Goal: Navigation & Orientation: Find specific page/section

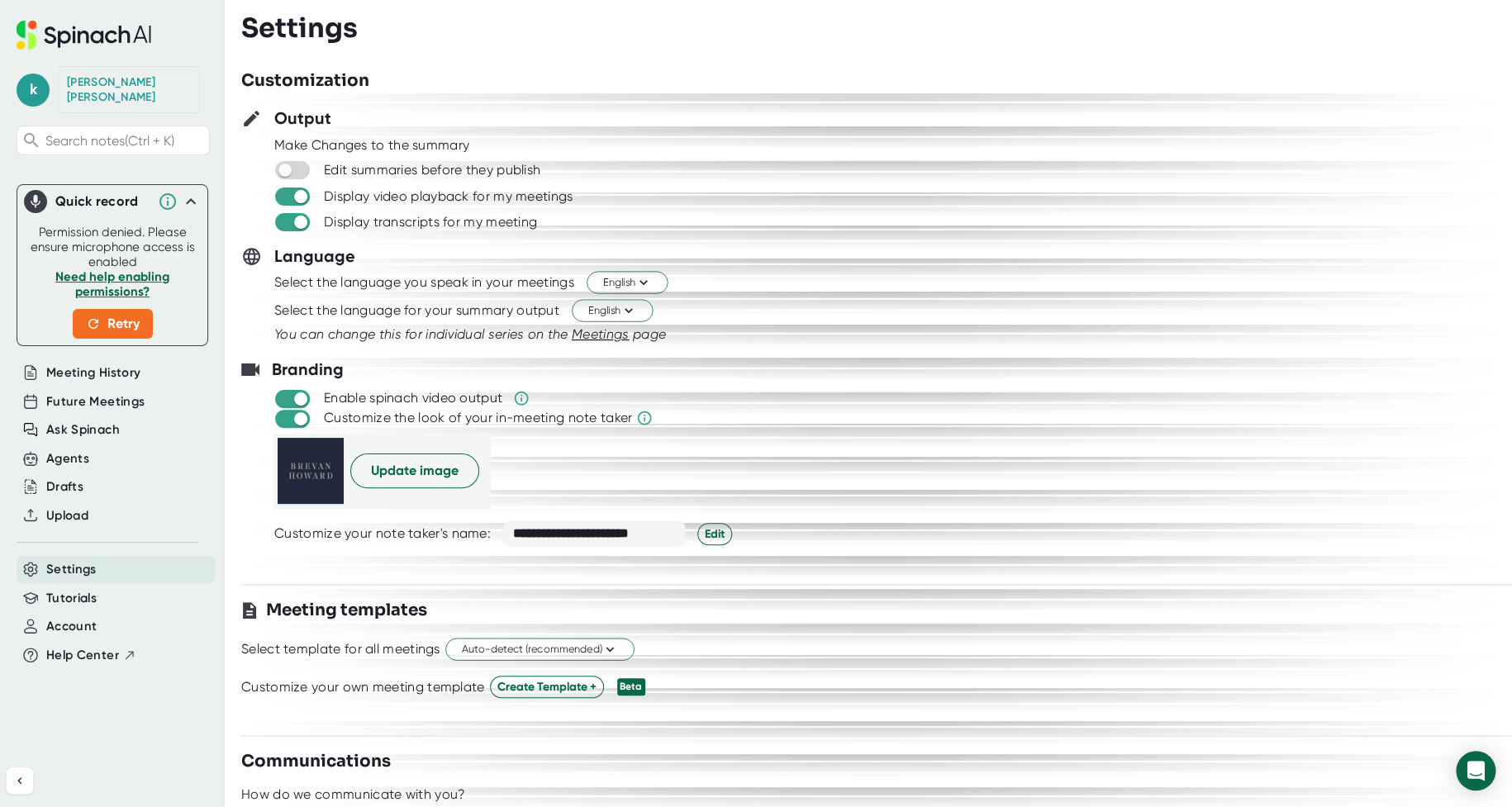
click at [34, 78] on span "k" at bounding box center [33, 90] width 33 height 33
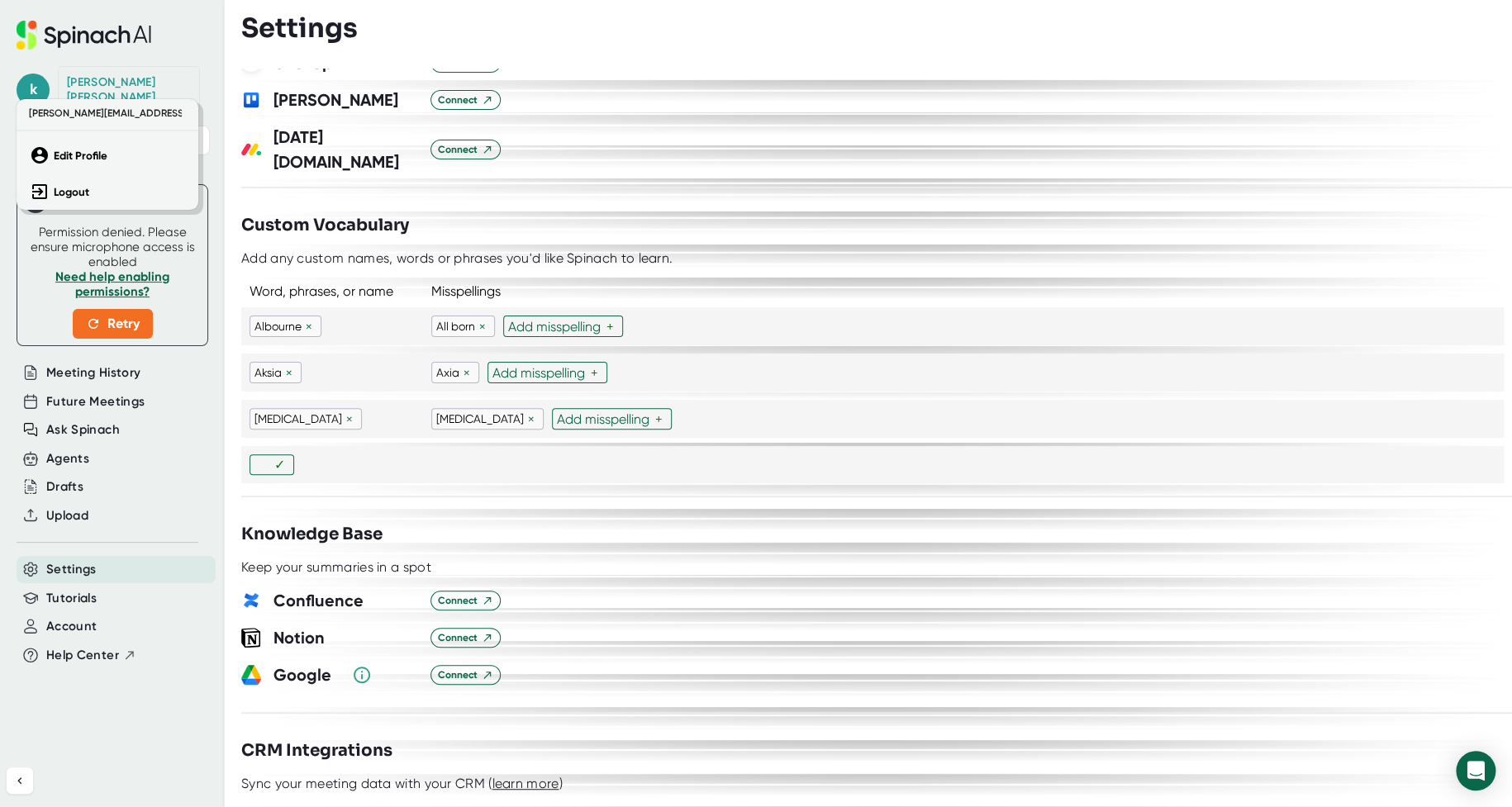
click at [101, 362] on div at bounding box center [756, 404] width 1512 height 807
click at [98, 393] on span "Future Meetings" at bounding box center [95, 402] width 98 height 19
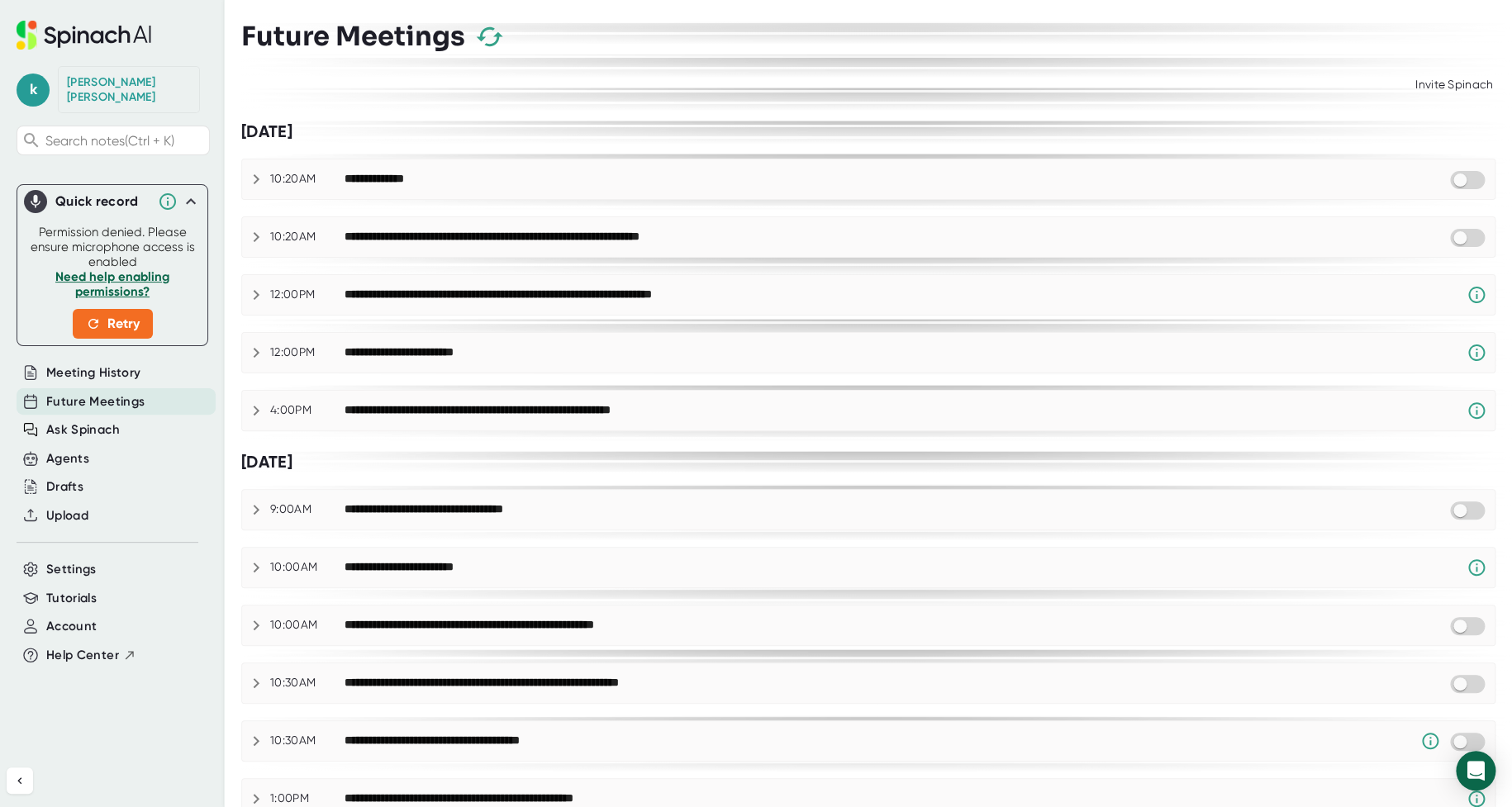
click at [254, 235] on icon at bounding box center [256, 237] width 20 height 20
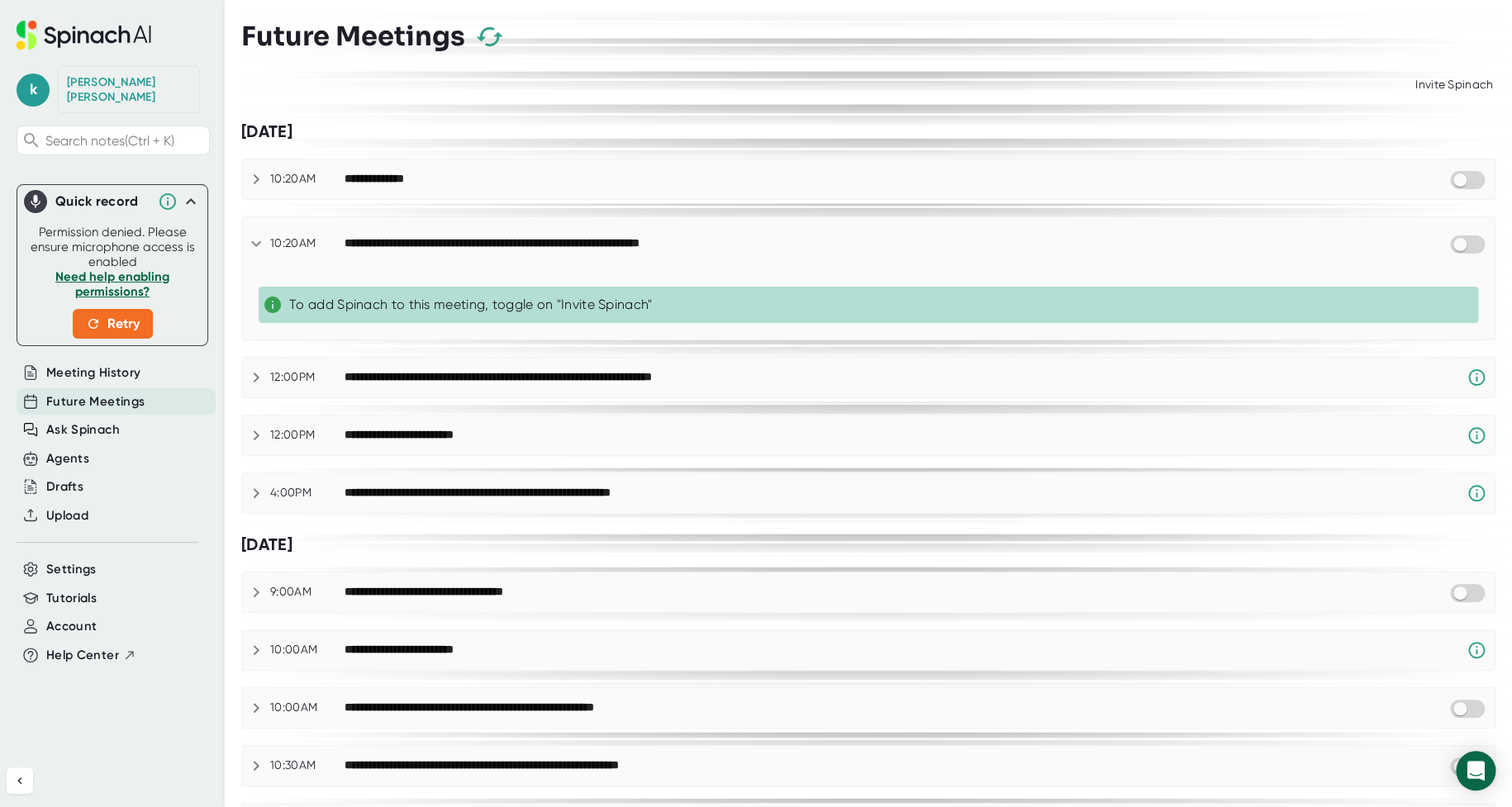
click at [257, 177] on icon at bounding box center [257, 179] width 6 height 10
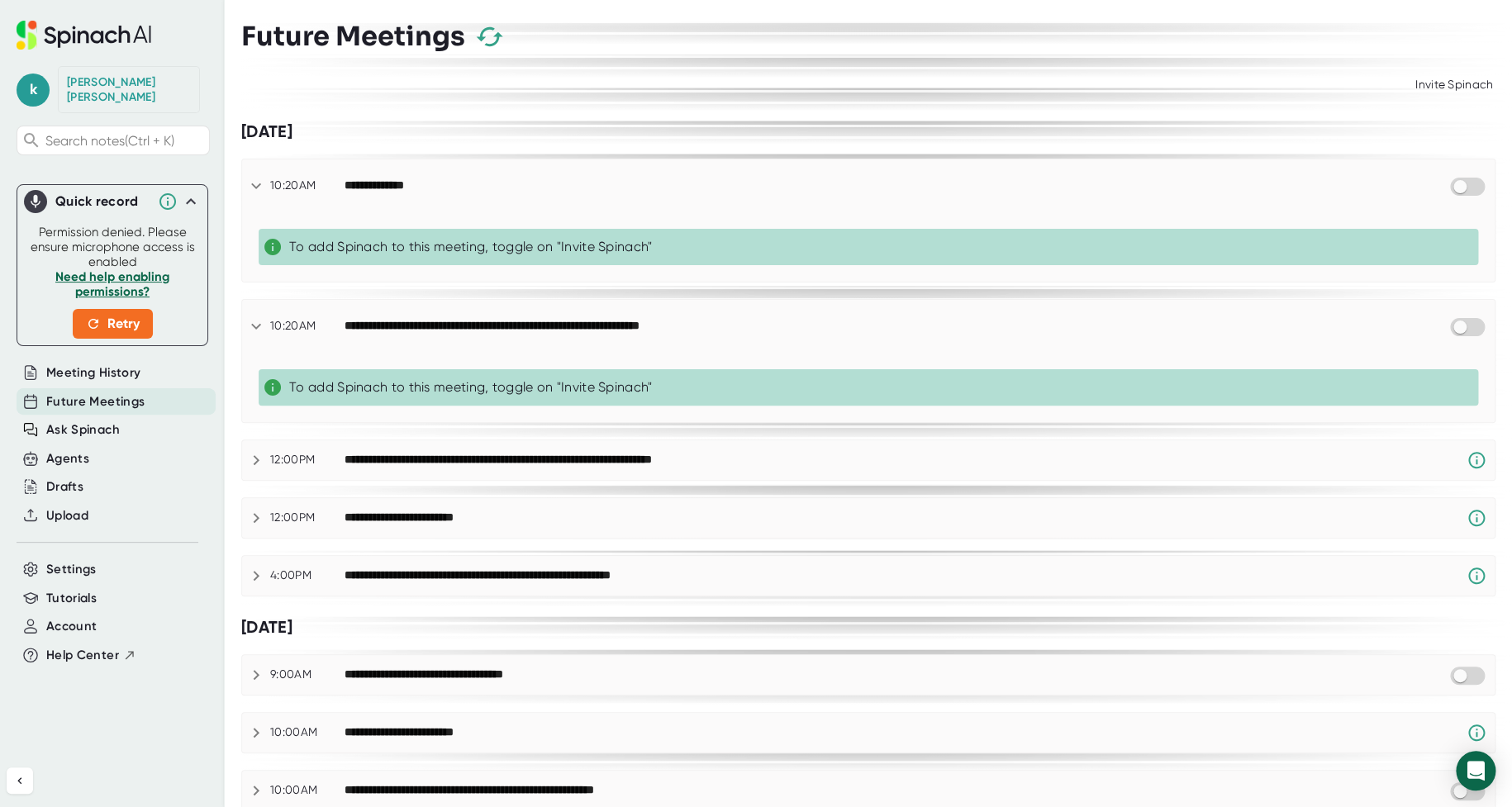
click at [257, 177] on icon at bounding box center [256, 186] width 20 height 20
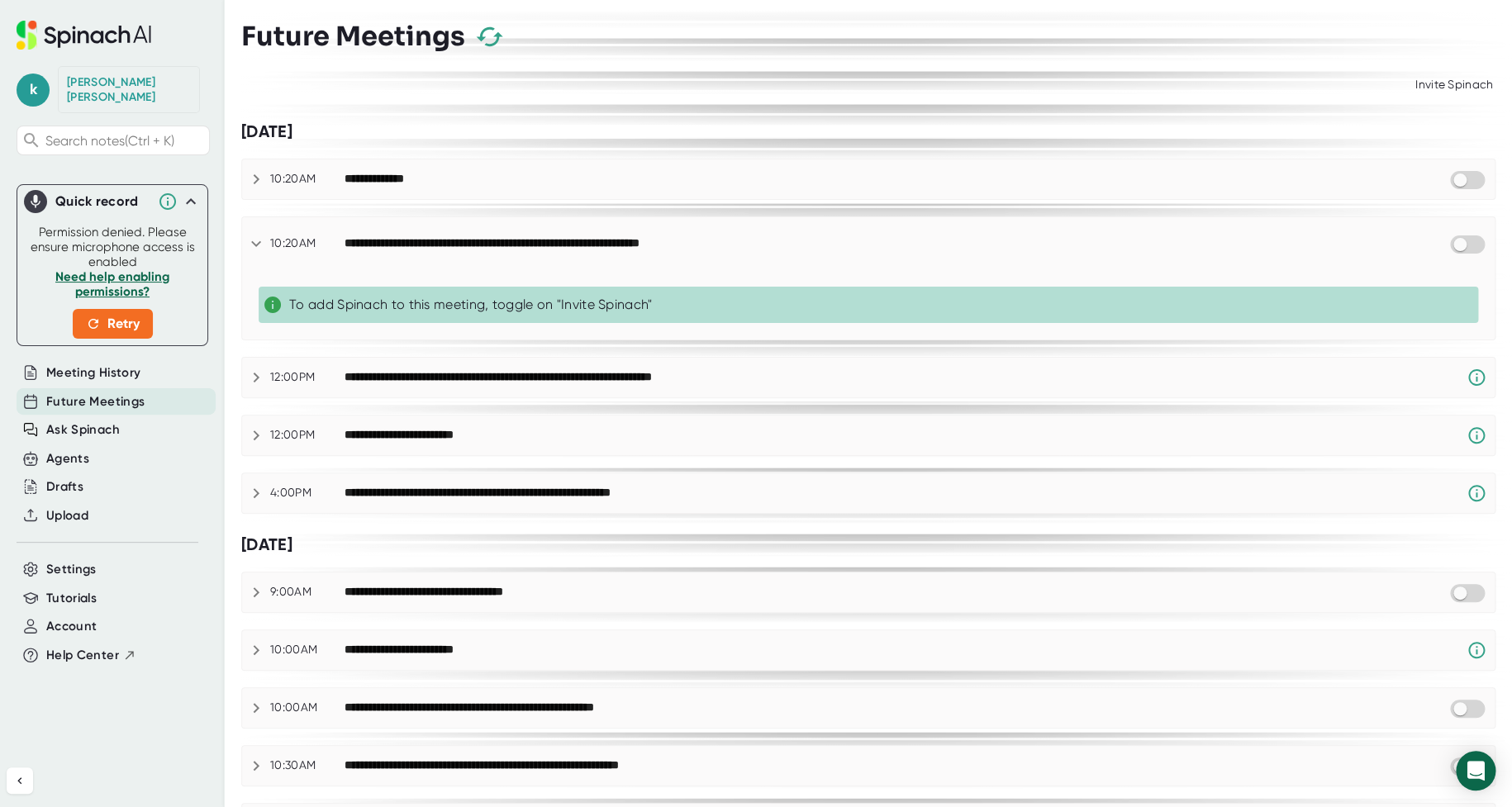
click at [251, 237] on icon at bounding box center [256, 244] width 20 height 20
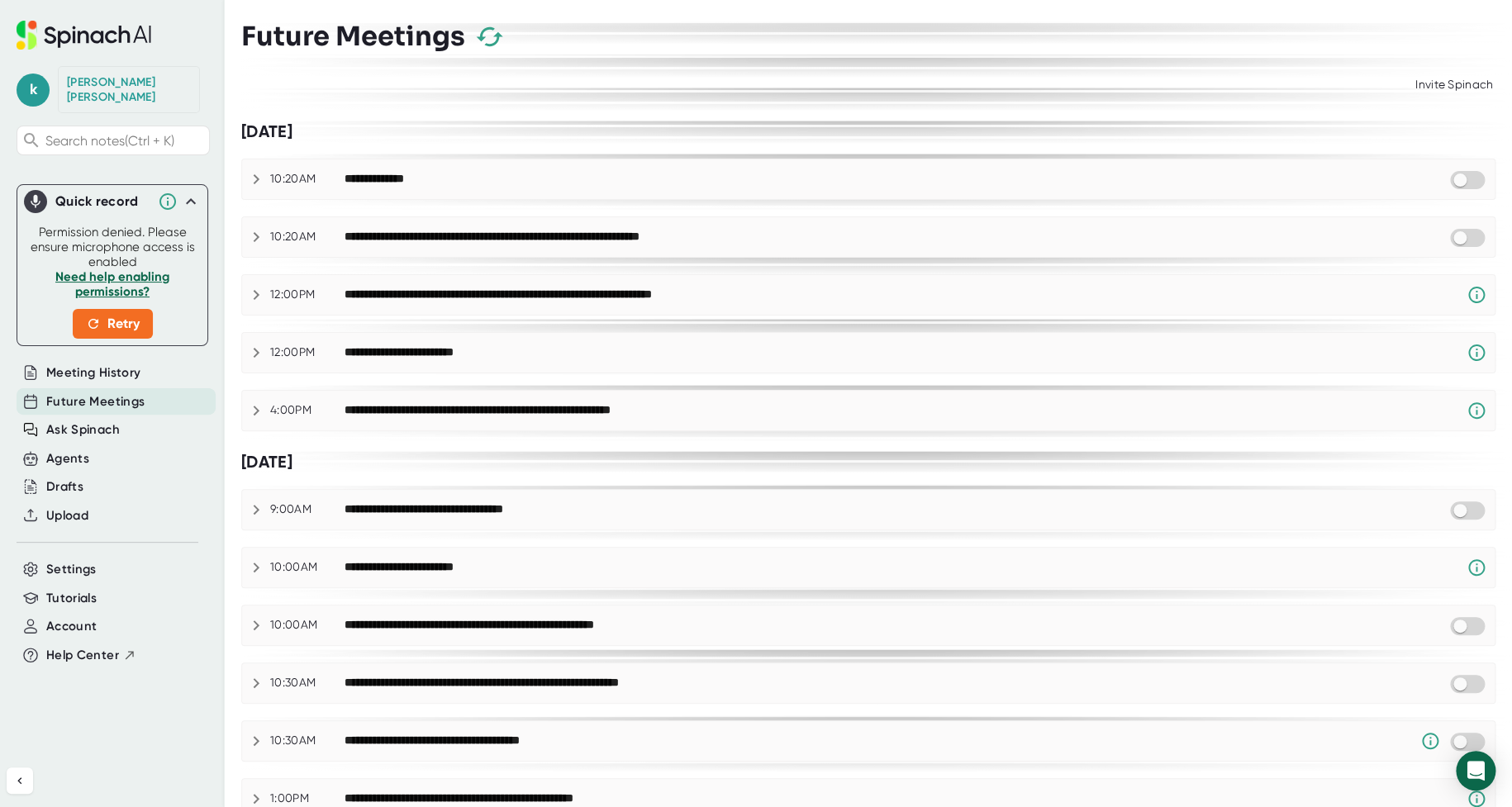
drag, startPoint x: 1231, startPoint y: 574, endPoint x: 1510, endPoint y: 843, distance: 387.6
